Goal: Task Accomplishment & Management: Manage account settings

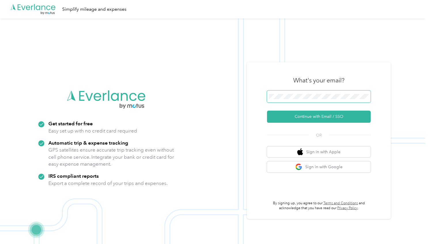
click at [308, 101] on span at bounding box center [319, 97] width 104 height 12
click at [305, 117] on button "Continue with Email / SSO" at bounding box center [319, 117] width 104 height 12
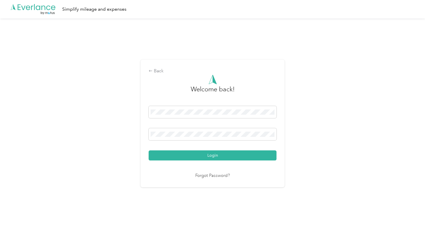
click at [189, 155] on button "Login" at bounding box center [213, 155] width 128 height 10
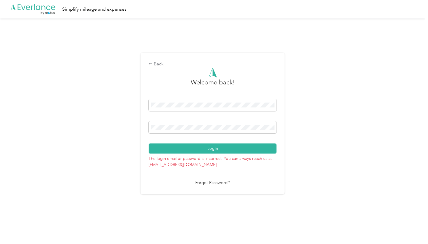
click at [203, 146] on button "Login" at bounding box center [213, 149] width 128 height 10
click at [220, 125] on span at bounding box center [213, 127] width 128 height 12
click at [149, 144] on button "Login" at bounding box center [213, 149] width 128 height 10
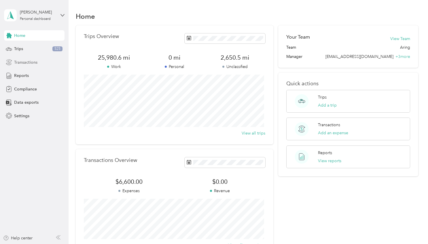
click at [21, 61] on span "Transactions" at bounding box center [25, 62] width 23 height 6
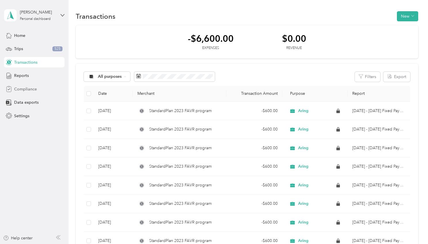
click at [29, 90] on span "Compliance" at bounding box center [25, 89] width 23 height 6
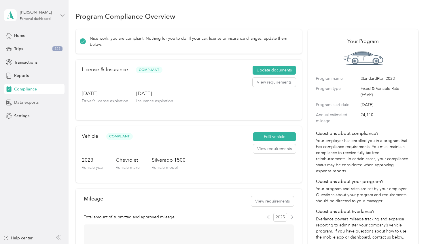
click at [27, 105] on span "Data exports" at bounding box center [26, 102] width 25 height 6
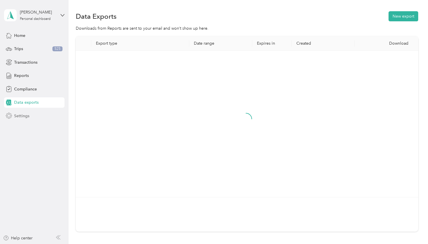
click at [25, 118] on span "Settings" at bounding box center [21, 116] width 15 height 6
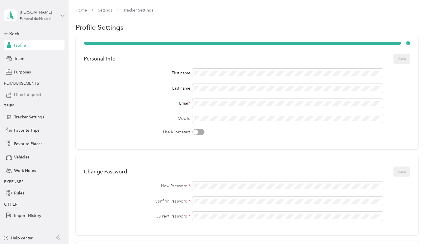
click at [39, 94] on span "Direct deposit" at bounding box center [27, 95] width 27 height 6
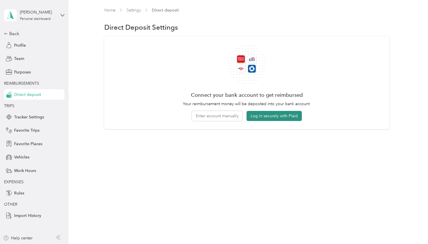
click at [261, 117] on button "Log in securely with Plaid" at bounding box center [274, 116] width 55 height 10
click at [27, 94] on span "Direct deposit" at bounding box center [27, 95] width 27 height 6
click at [270, 114] on button "Log in securely with Plaid" at bounding box center [274, 116] width 55 height 10
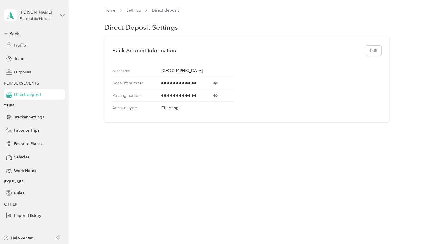
click at [21, 46] on span "Profile" at bounding box center [20, 45] width 12 height 6
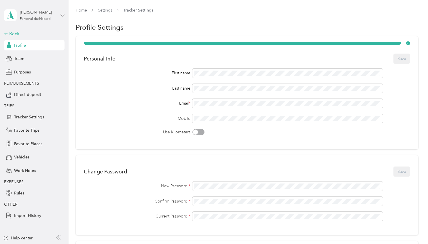
click at [17, 33] on div "Back" at bounding box center [33, 33] width 58 height 7
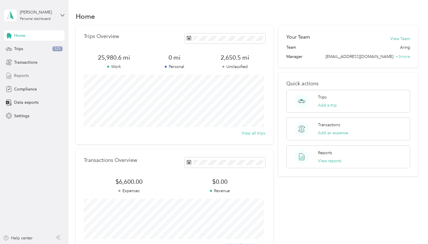
click at [25, 73] on span "Reports" at bounding box center [21, 76] width 15 height 6
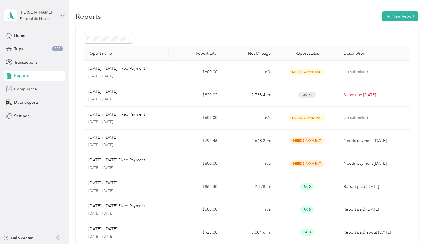
click at [32, 86] on span "Compliance" at bounding box center [25, 89] width 23 height 6
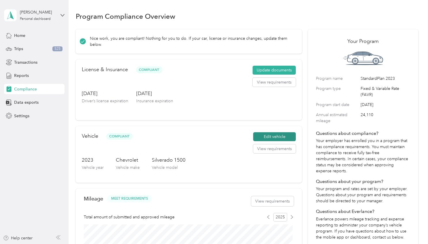
click at [267, 137] on button "Edit vehicle" at bounding box center [274, 136] width 43 height 9
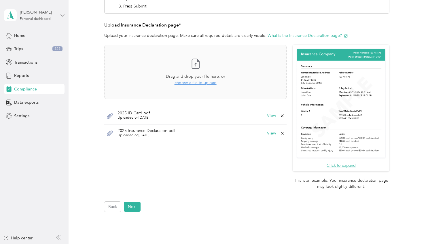
scroll to position [115, 0]
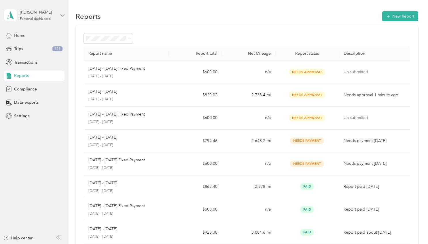
click at [30, 38] on div "Home" at bounding box center [34, 35] width 61 height 10
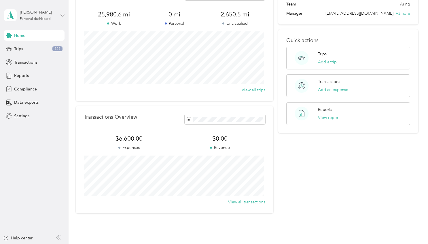
scroll to position [14, 0]
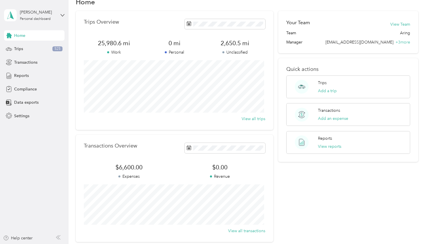
click at [246, 234] on button "View all transactions" at bounding box center [246, 231] width 37 height 6
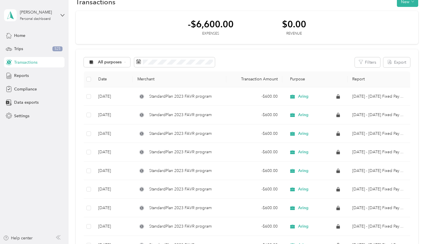
click at [22, 61] on span "Transactions" at bounding box center [25, 62] width 23 height 6
click at [111, 59] on div "All purposes" at bounding box center [107, 62] width 47 height 10
click at [105, 91] on span "Aring" at bounding box center [112, 93] width 28 height 6
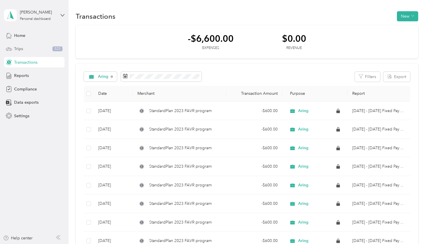
click at [26, 46] on div "Trips 525" at bounding box center [34, 49] width 61 height 10
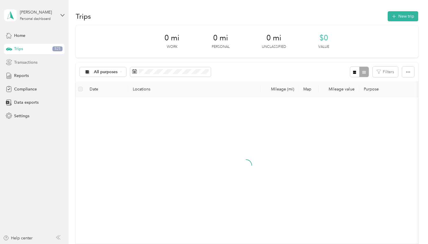
click at [28, 61] on span "Transactions" at bounding box center [25, 62] width 23 height 6
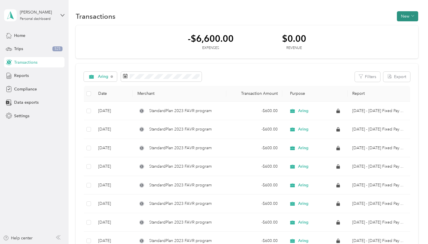
click at [414, 17] on button "New" at bounding box center [407, 16] width 21 height 10
click at [412, 16] on icon "button" at bounding box center [413, 15] width 3 height 1
click at [20, 37] on span "Home" at bounding box center [19, 36] width 11 height 6
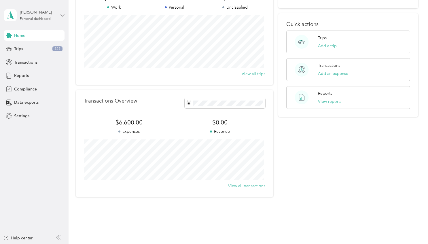
scroll to position [72, 0]
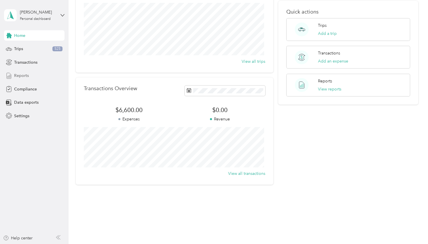
click at [27, 71] on div "Reports" at bounding box center [34, 76] width 61 height 10
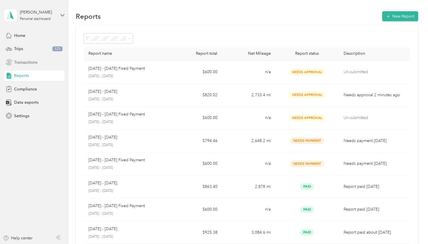
click at [24, 65] on div "Transactions" at bounding box center [34, 62] width 61 height 10
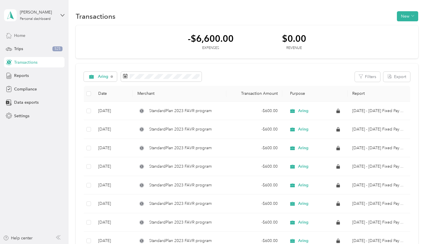
click at [24, 39] on div "Home" at bounding box center [34, 35] width 61 height 10
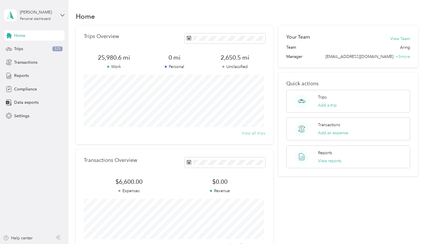
click at [250, 133] on button "View all trips" at bounding box center [254, 133] width 24 height 6
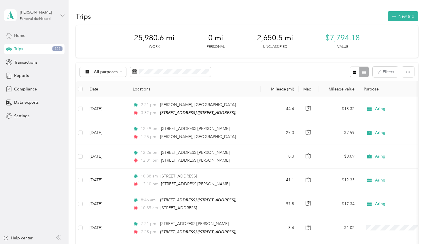
click at [15, 33] on span "Home" at bounding box center [19, 36] width 11 height 6
